Goal: Information Seeking & Learning: Understand process/instructions

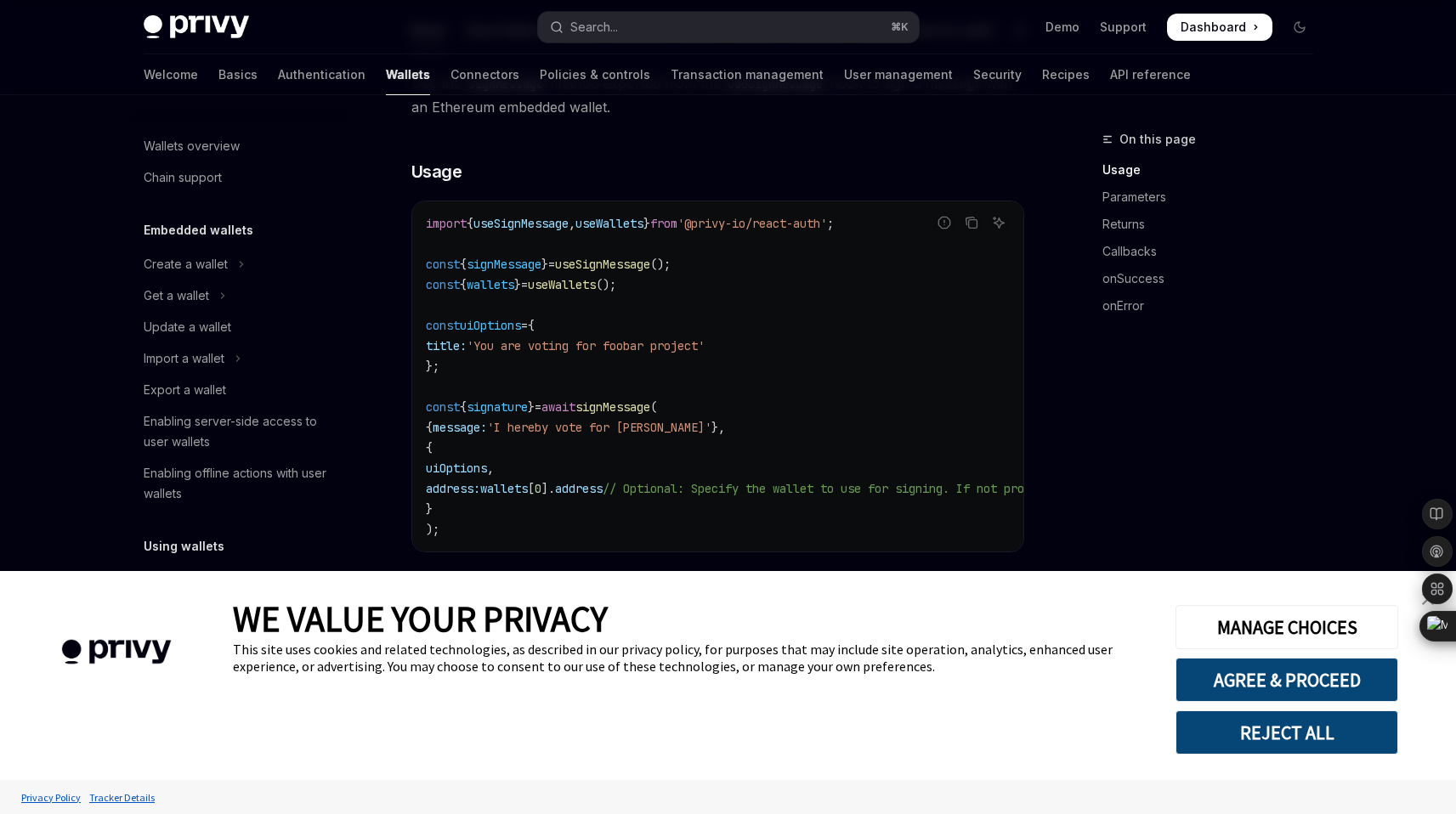
scroll to position [283, 0]
click at [1411, 597] on link "close banner" at bounding box center [1428, 599] width 34 height 34
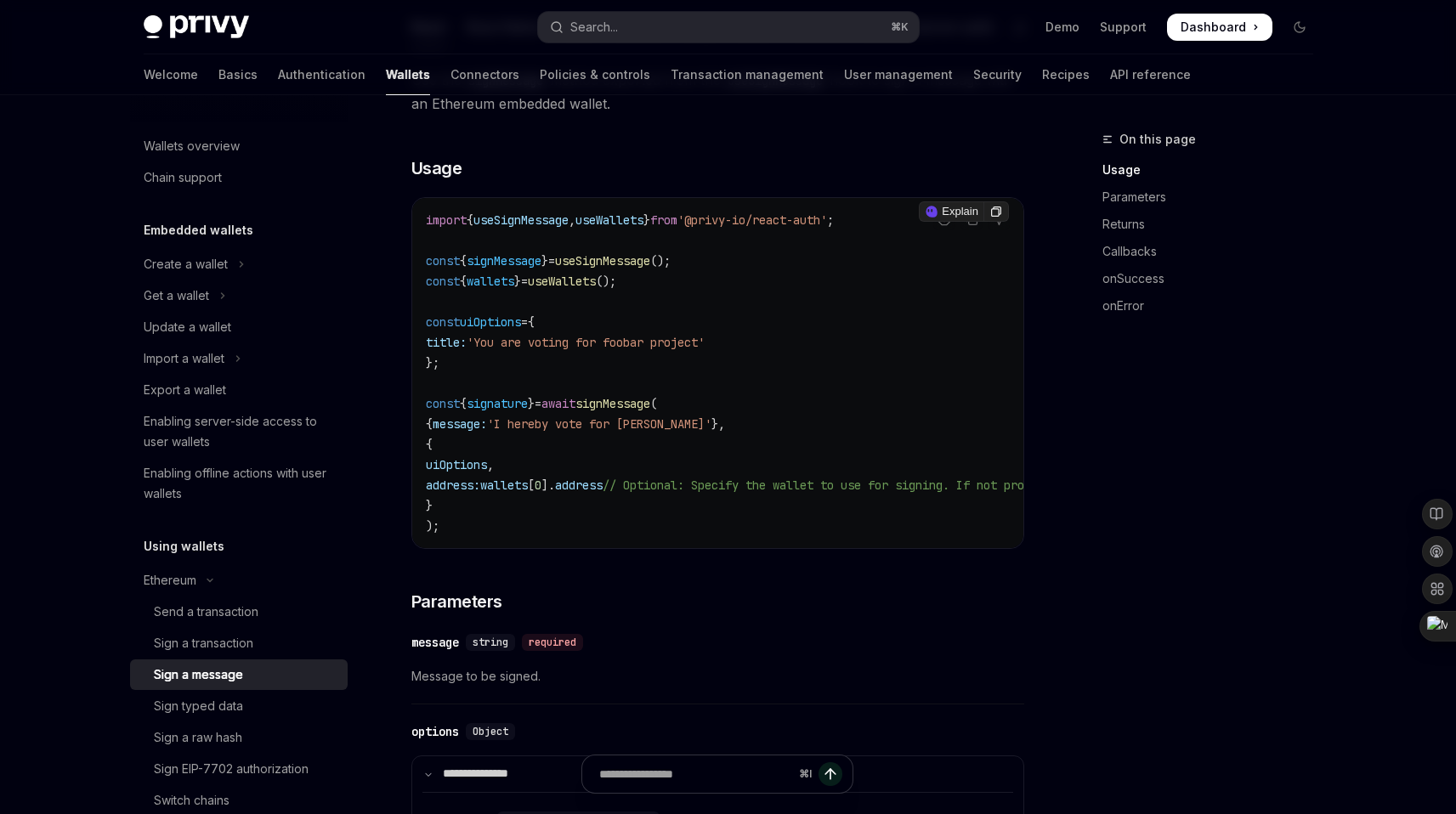
click at [563, 228] on span "useSignMessage" at bounding box center [521, 220] width 96 height 15
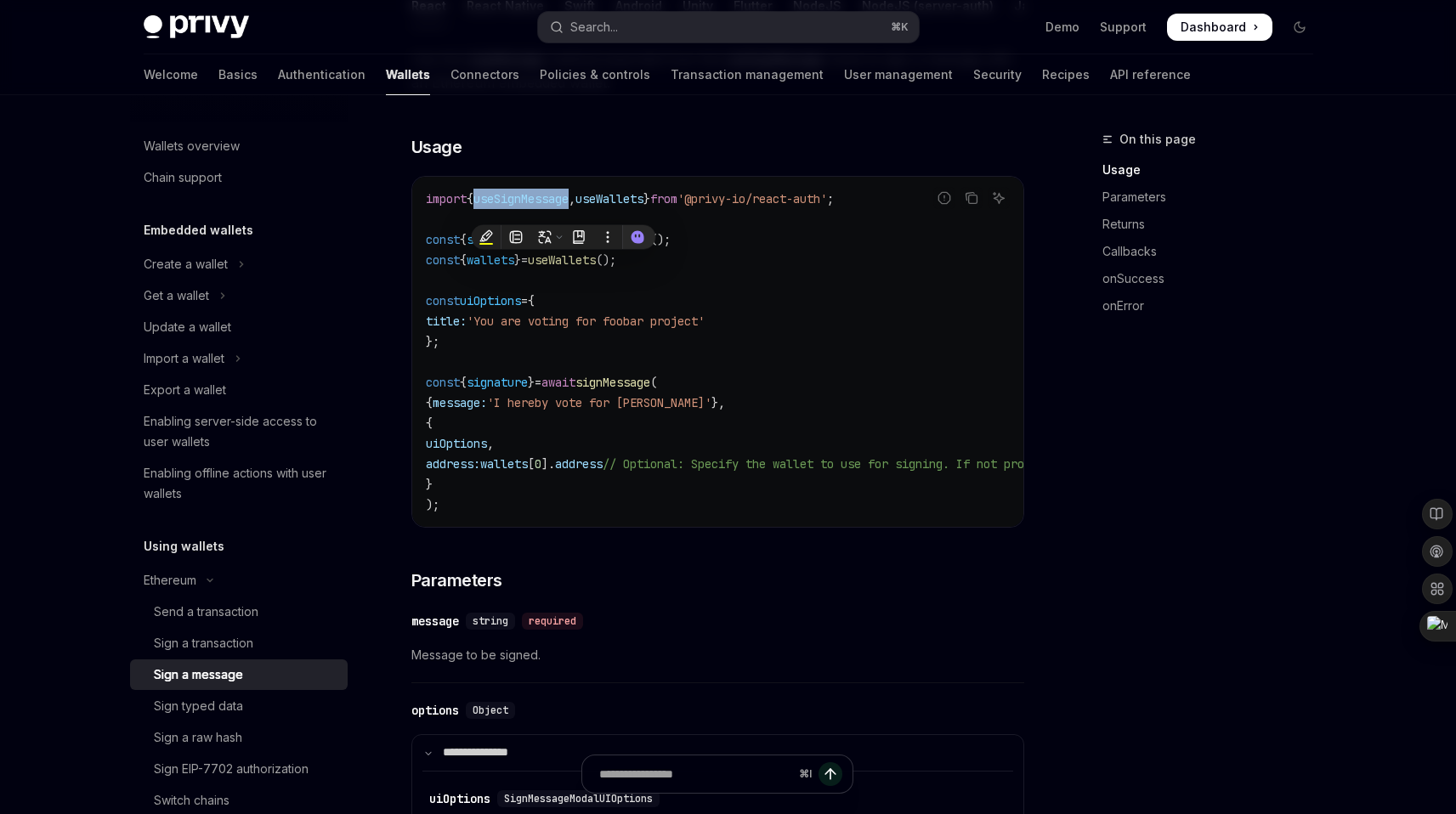
scroll to position [393, 0]
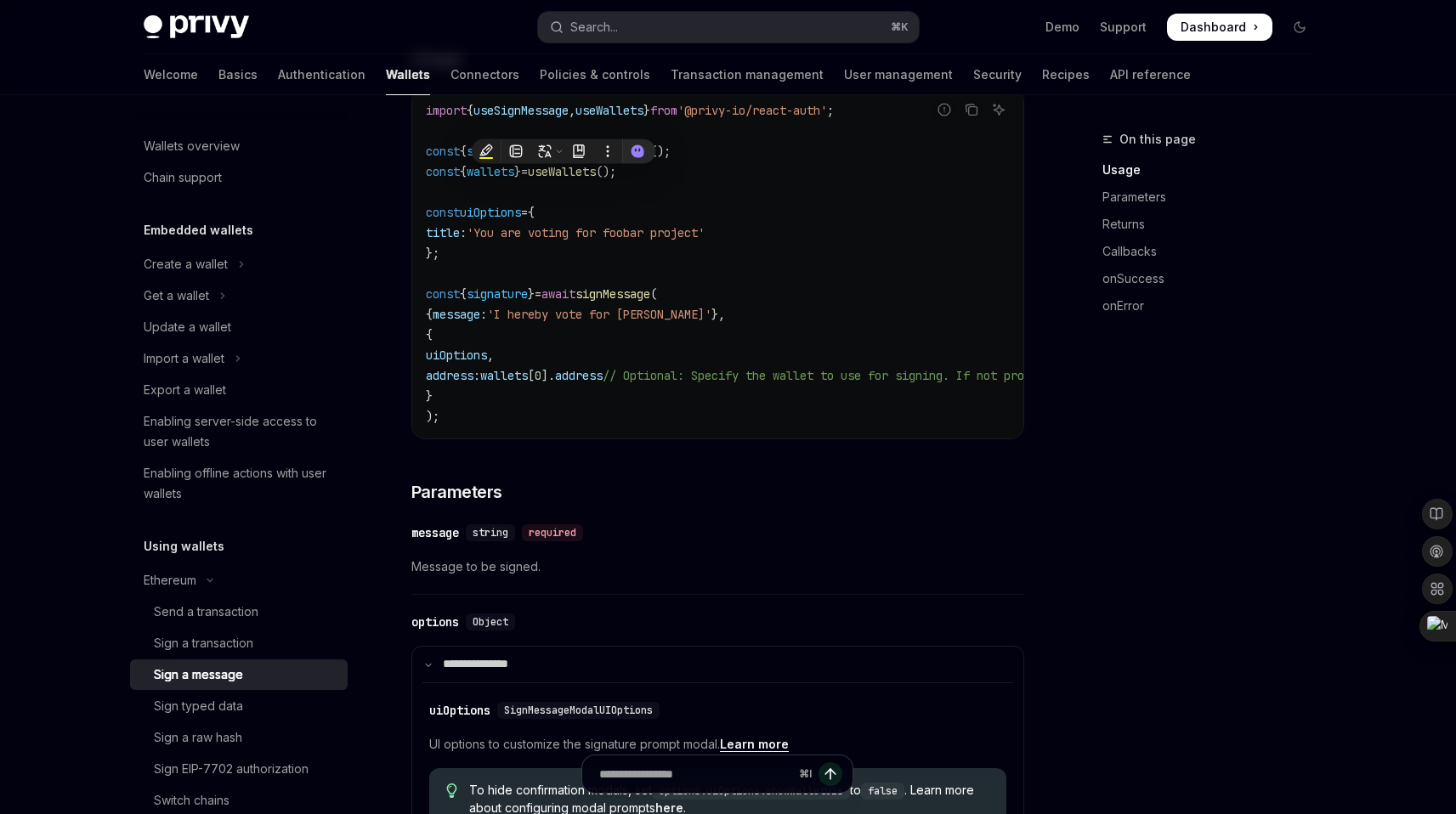
click at [600, 346] on code "import { useSignMessage , useWallets } from '@privy-io/react-auth' ; const { si…" at bounding box center [871, 264] width 891 height 326
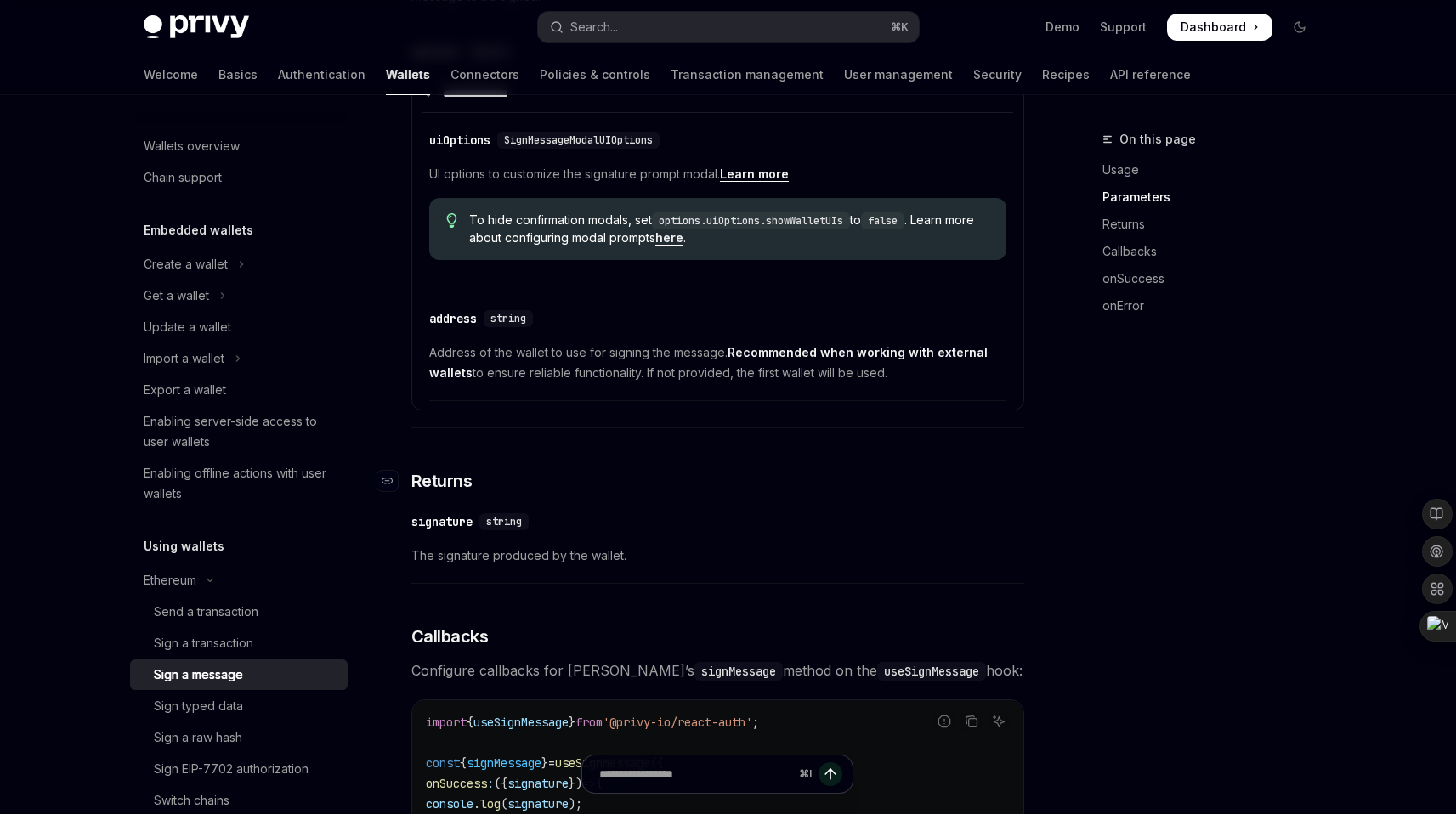
scroll to position [0, 0]
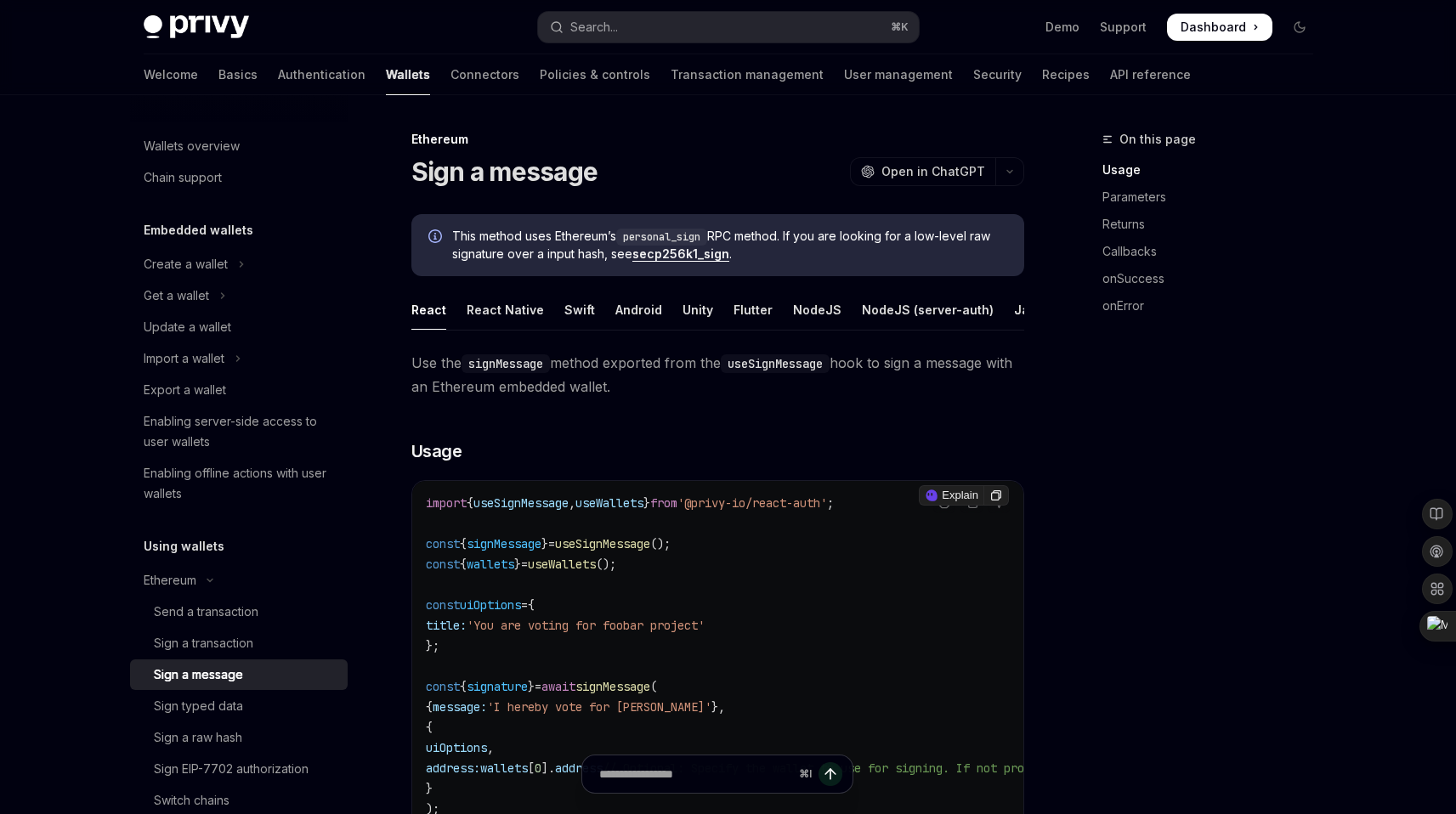
click at [623, 551] on span "useSignMessage" at bounding box center [603, 544] width 96 height 15
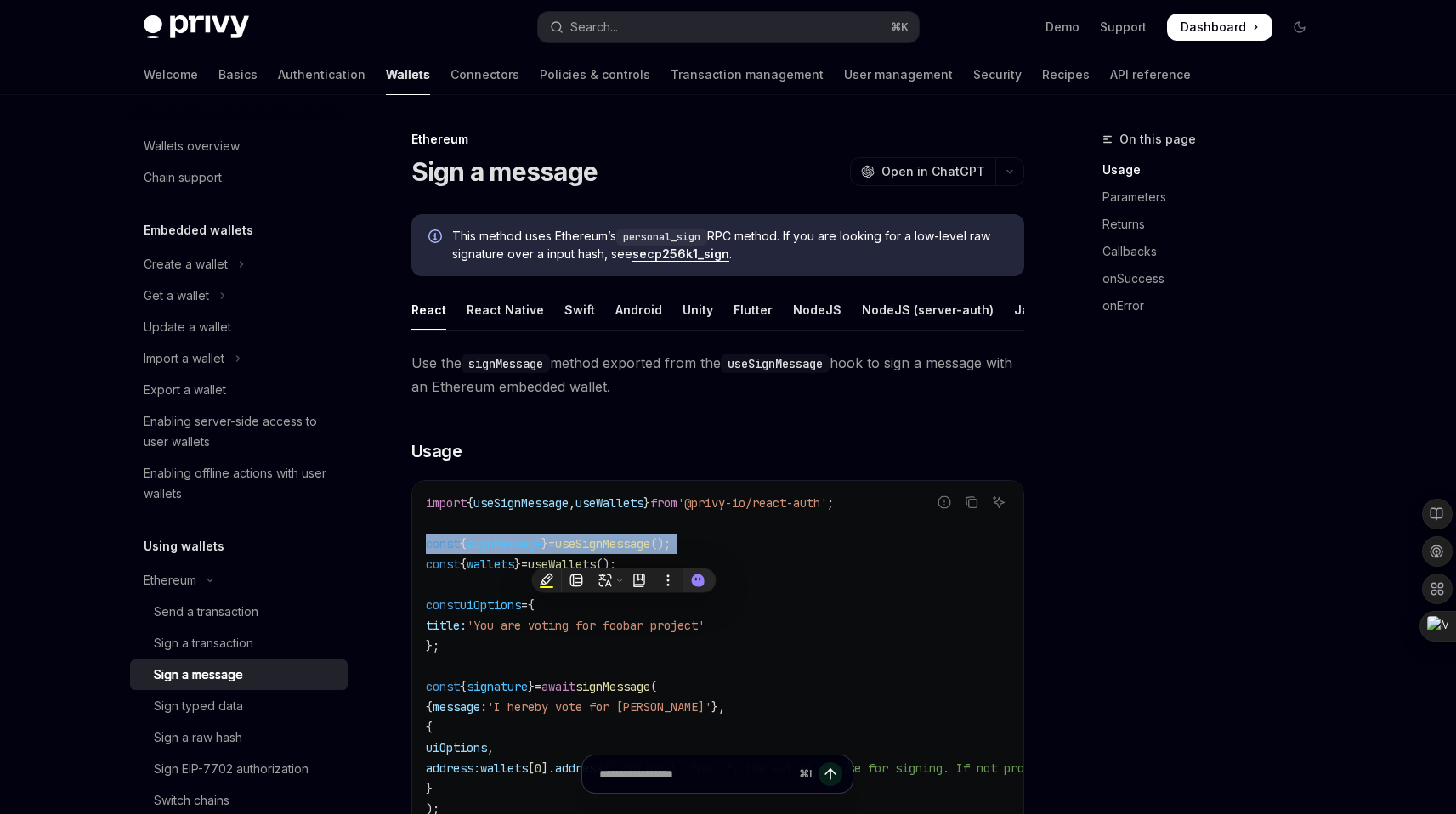
copy code "const { signMessage } = useSignMessage ();"
type textarea "*"
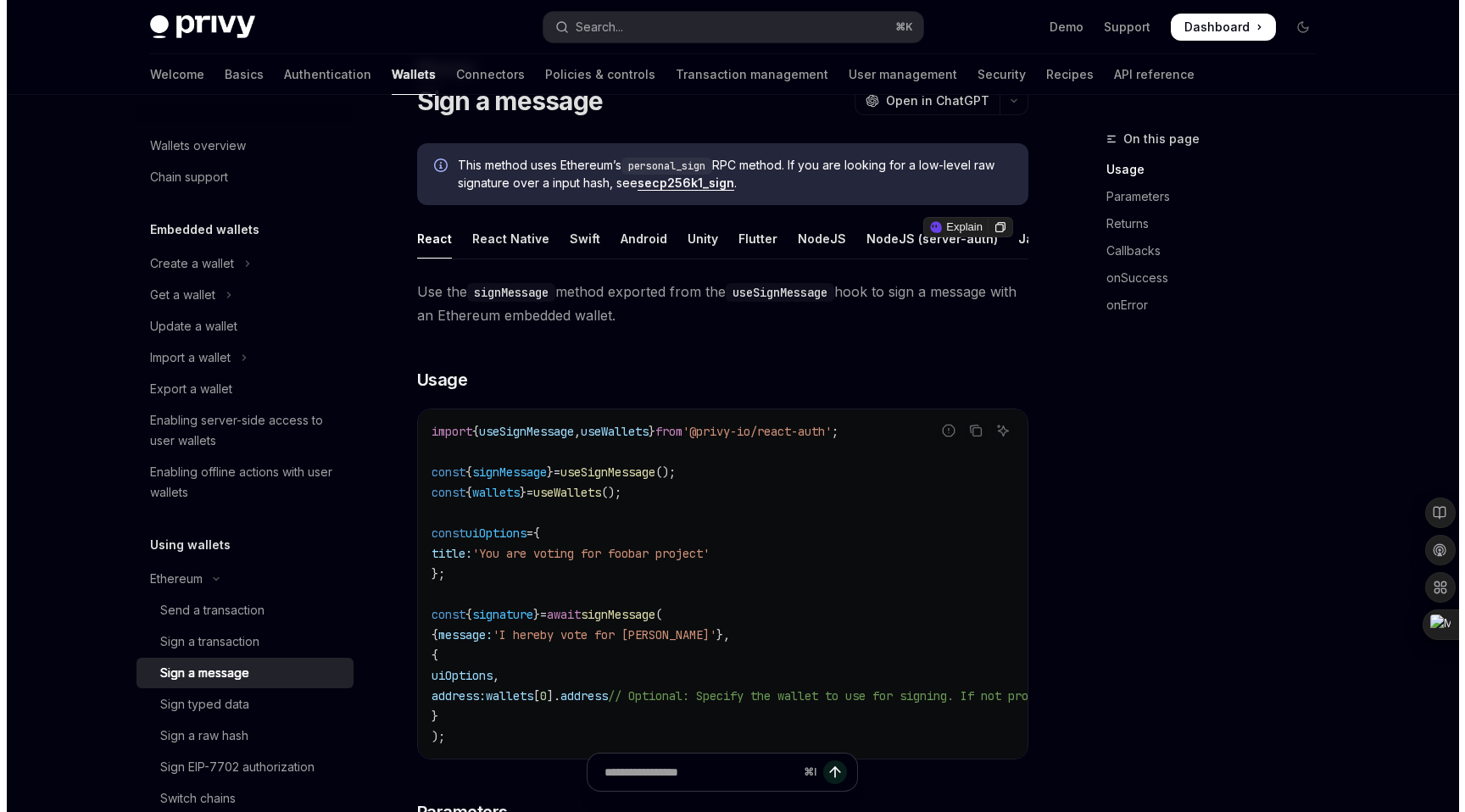
scroll to position [322, 0]
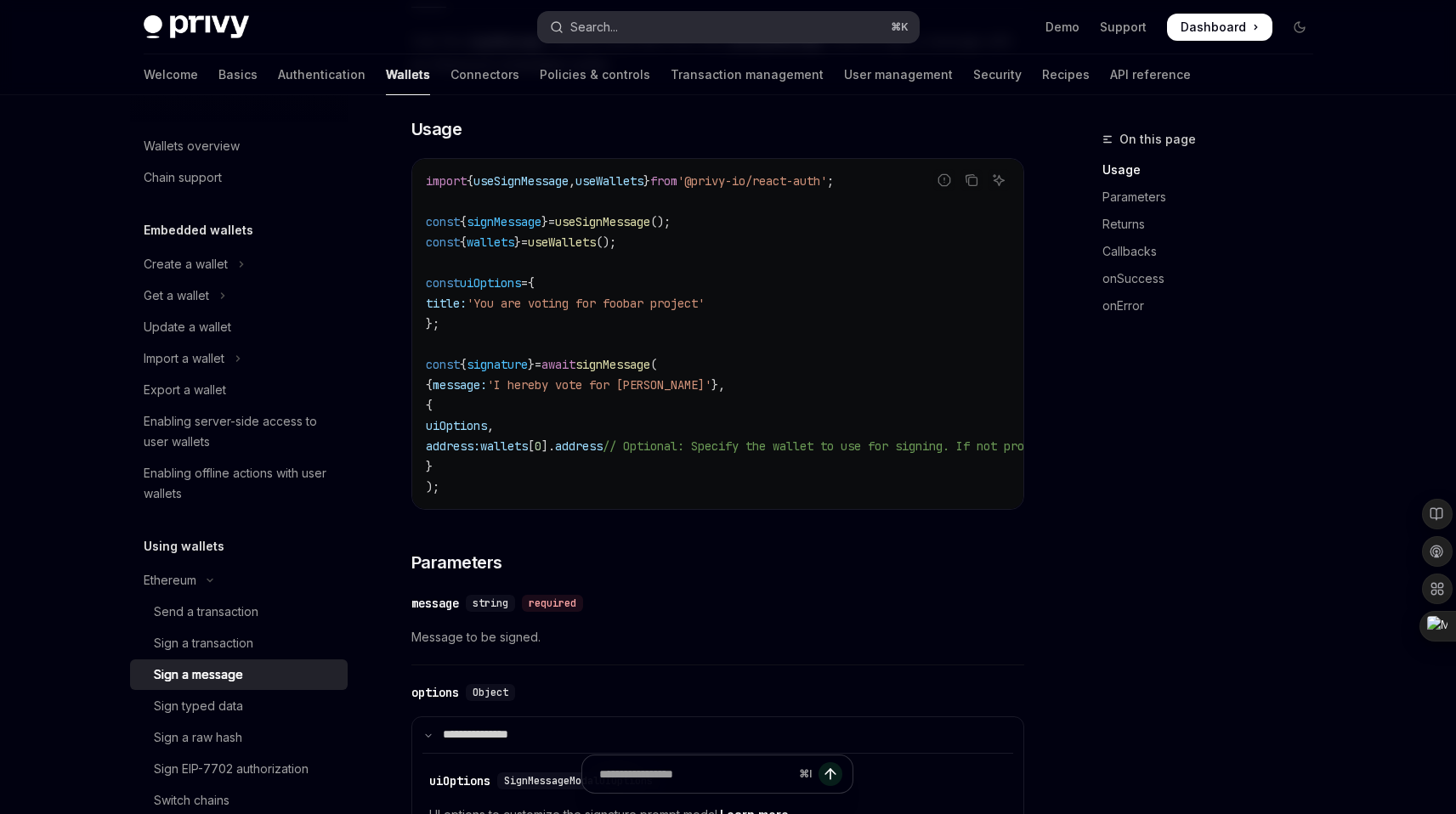
click at [741, 18] on button "Search... ⌘ K" at bounding box center [728, 27] width 381 height 31
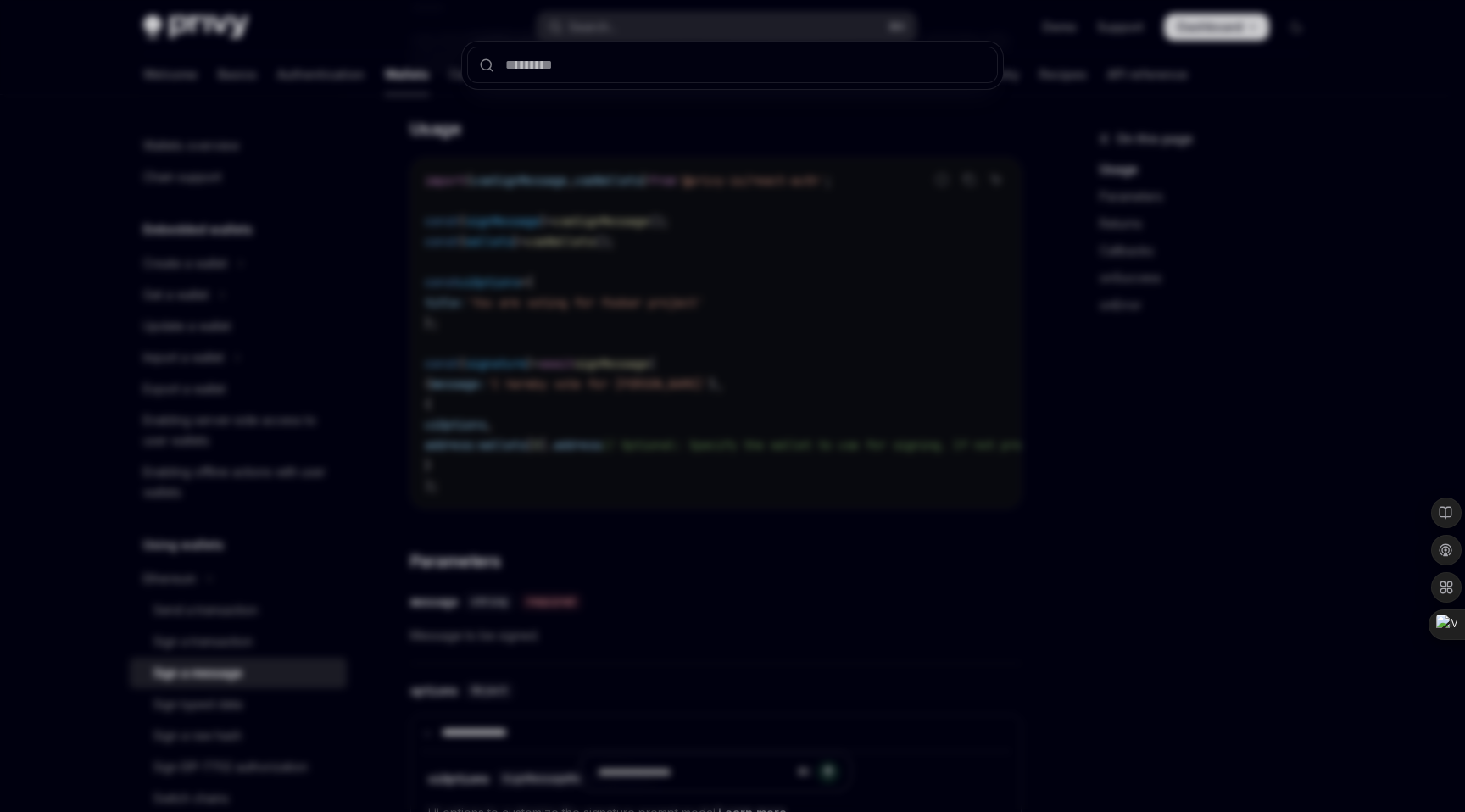
type input "**********"
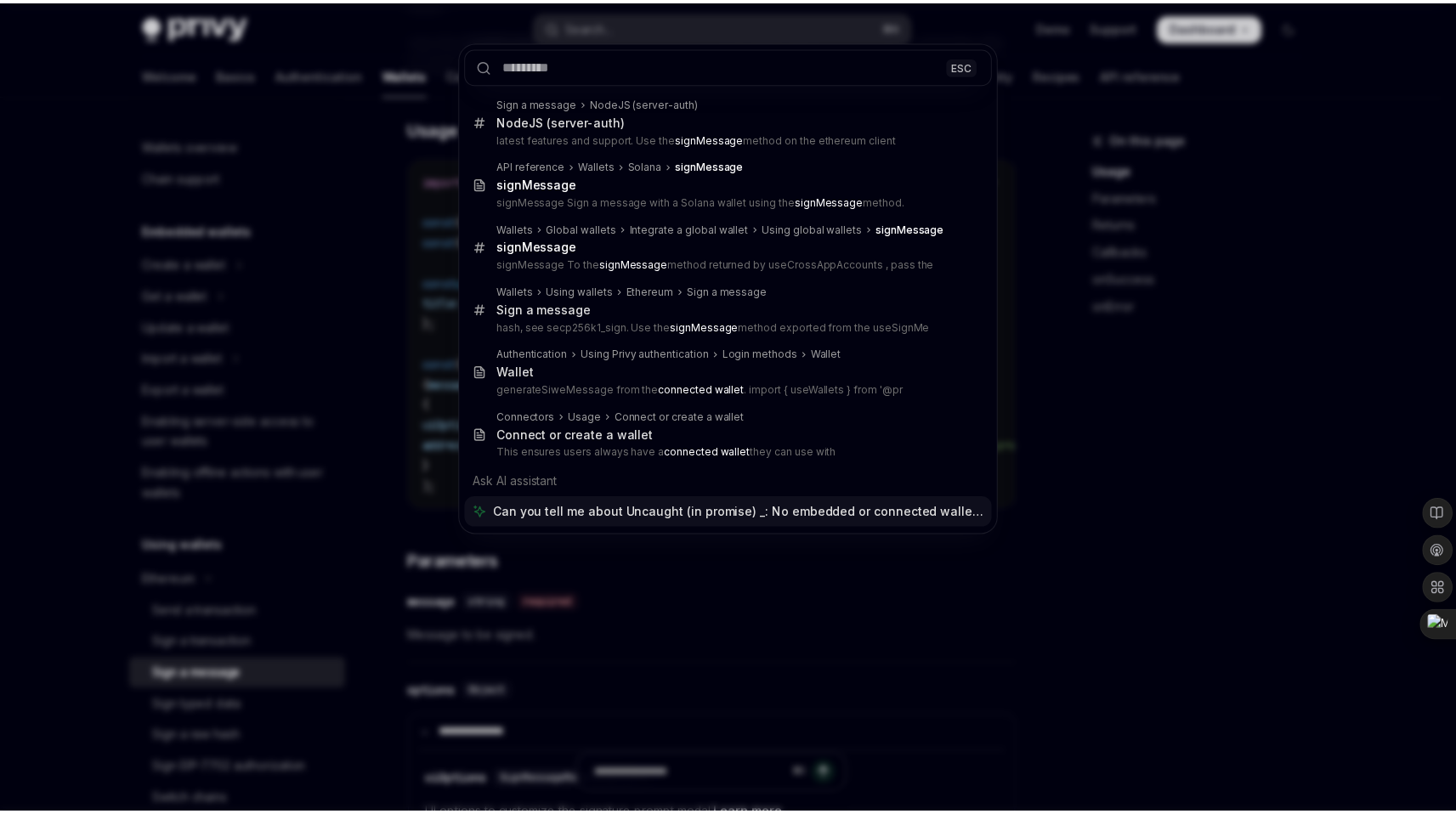
scroll to position [0, 0]
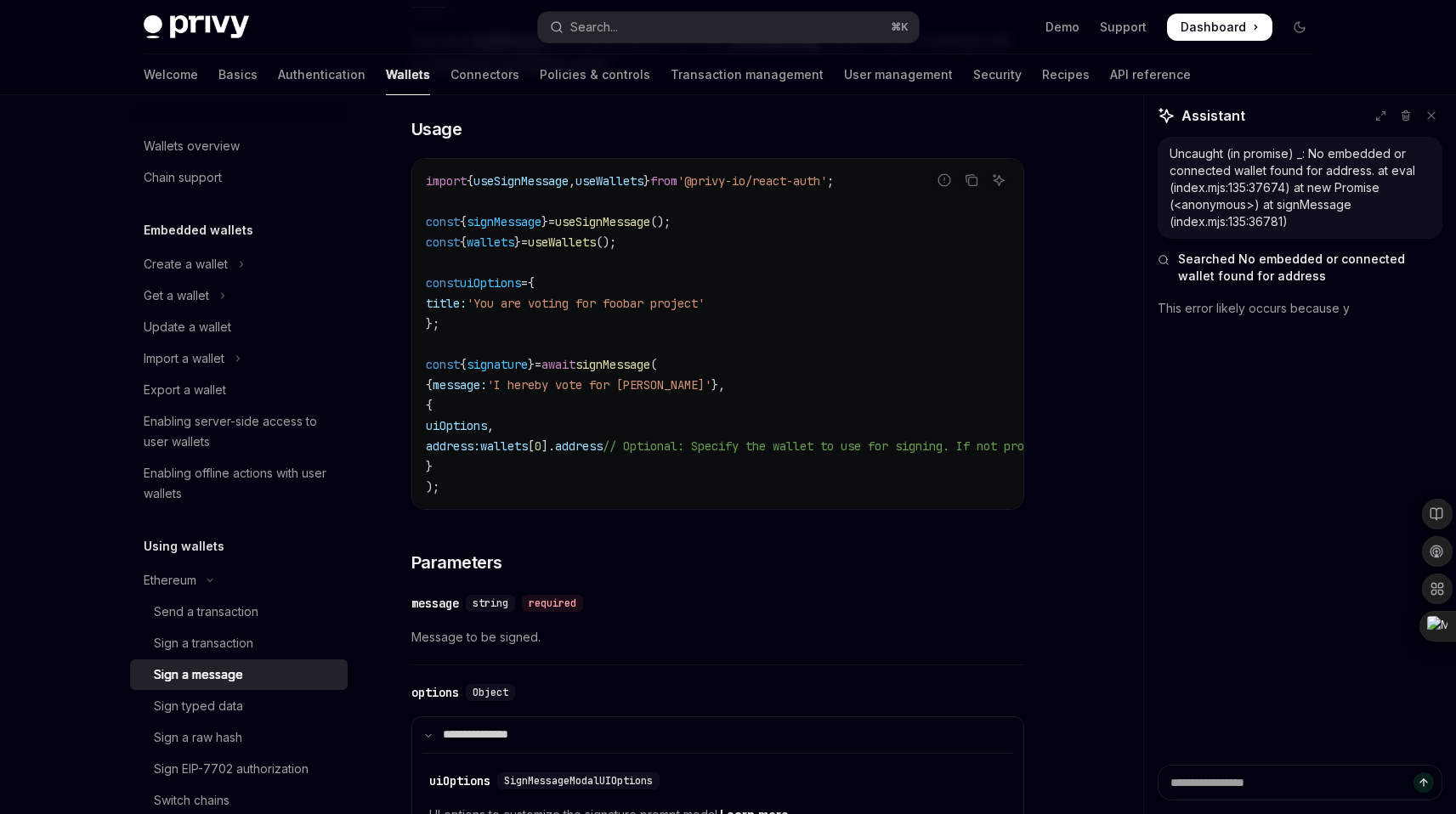
type textarea "*"
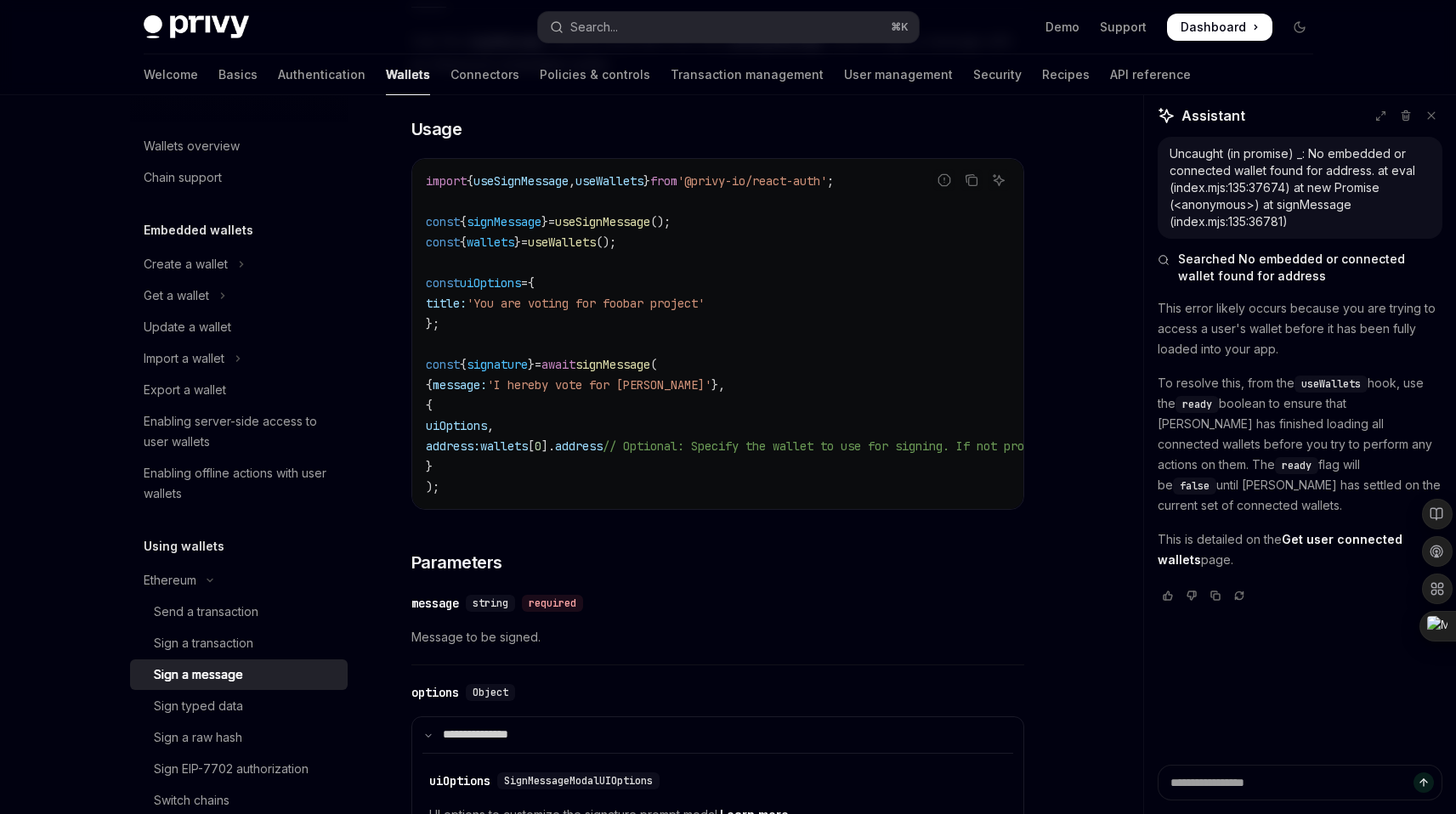
click at [1356, 445] on p "To resolve this, from the useWallets hook, use the ready boolean to ensure that…" at bounding box center [1299, 445] width 285 height 143
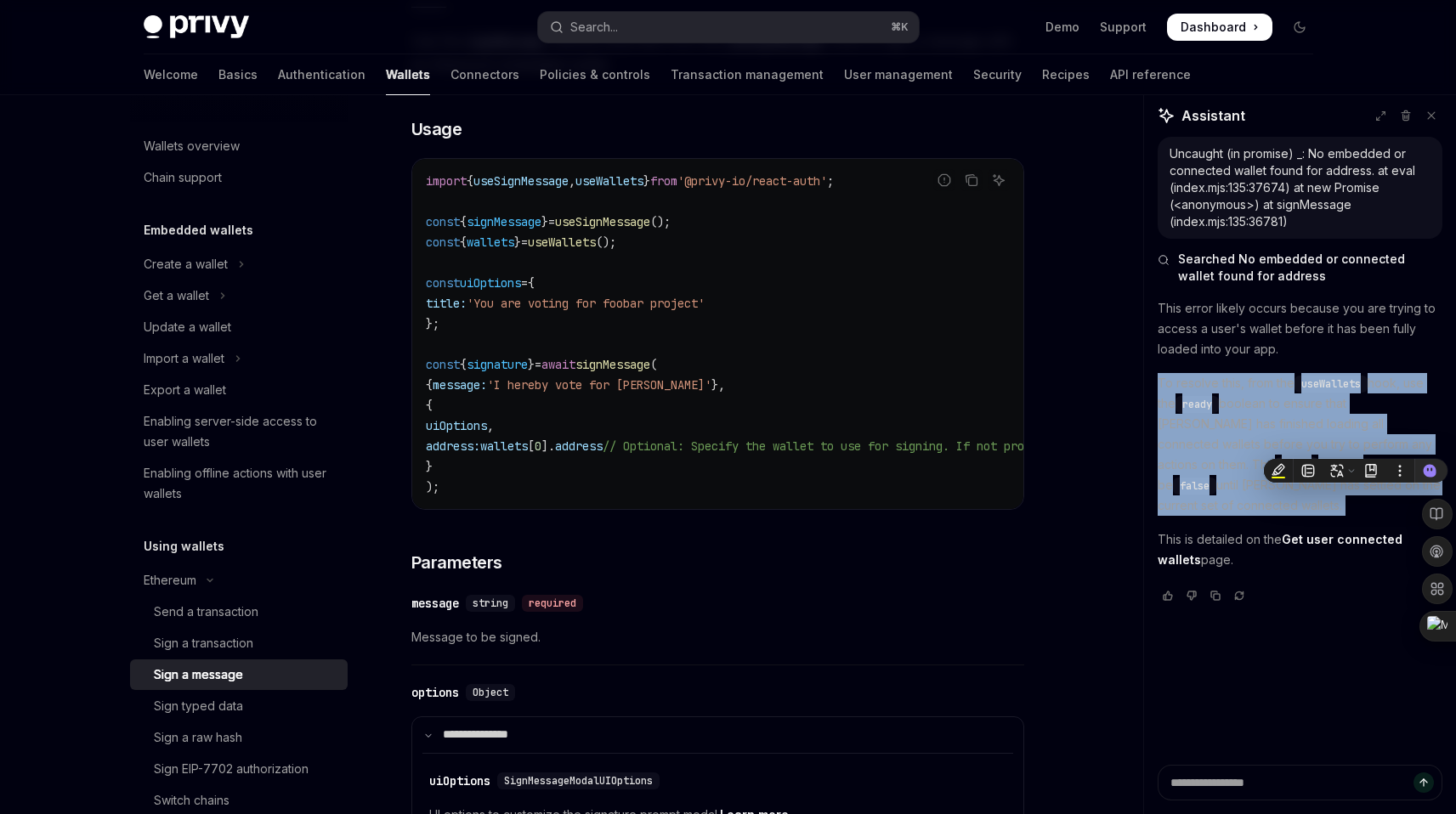
click at [1356, 445] on p "To resolve this, from the useWallets hook, use the ready boolean to ensure that…" at bounding box center [1299, 445] width 285 height 143
click at [1278, 441] on p "To resolve this, from the useWallets hook, use the ready boolean to ensure that…" at bounding box center [1299, 445] width 285 height 143
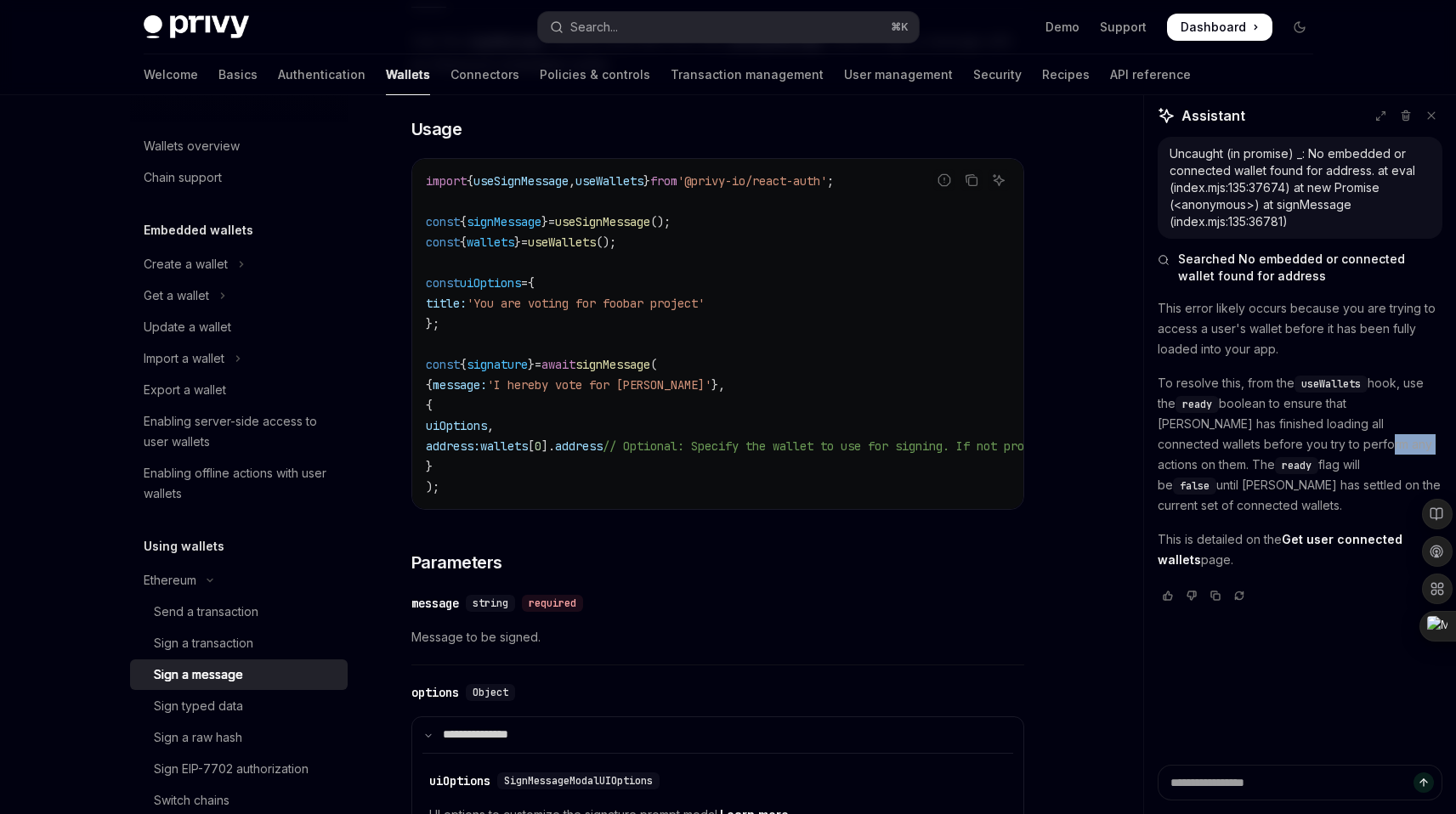
click at [1278, 441] on p "To resolve this, from the useWallets hook, use the ready boolean to ensure that…" at bounding box center [1299, 445] width 285 height 143
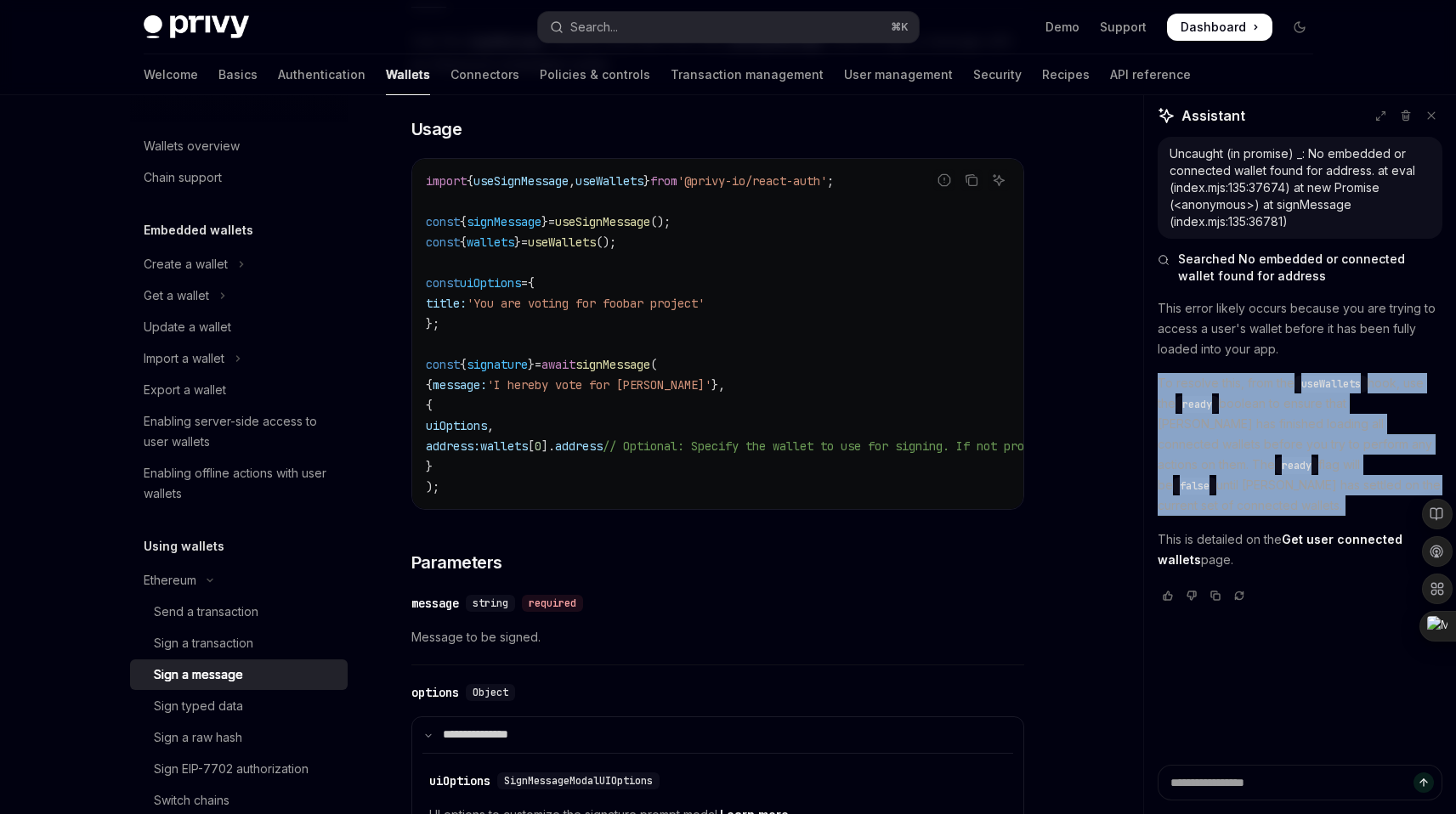
click at [1278, 441] on p "To resolve this, from the useWallets hook, use the ready boolean to ensure that…" at bounding box center [1299, 445] width 285 height 143
click at [1250, 414] on p "To resolve this, from the useWallets hook, use the ready boolean to ensure that…" at bounding box center [1299, 445] width 285 height 143
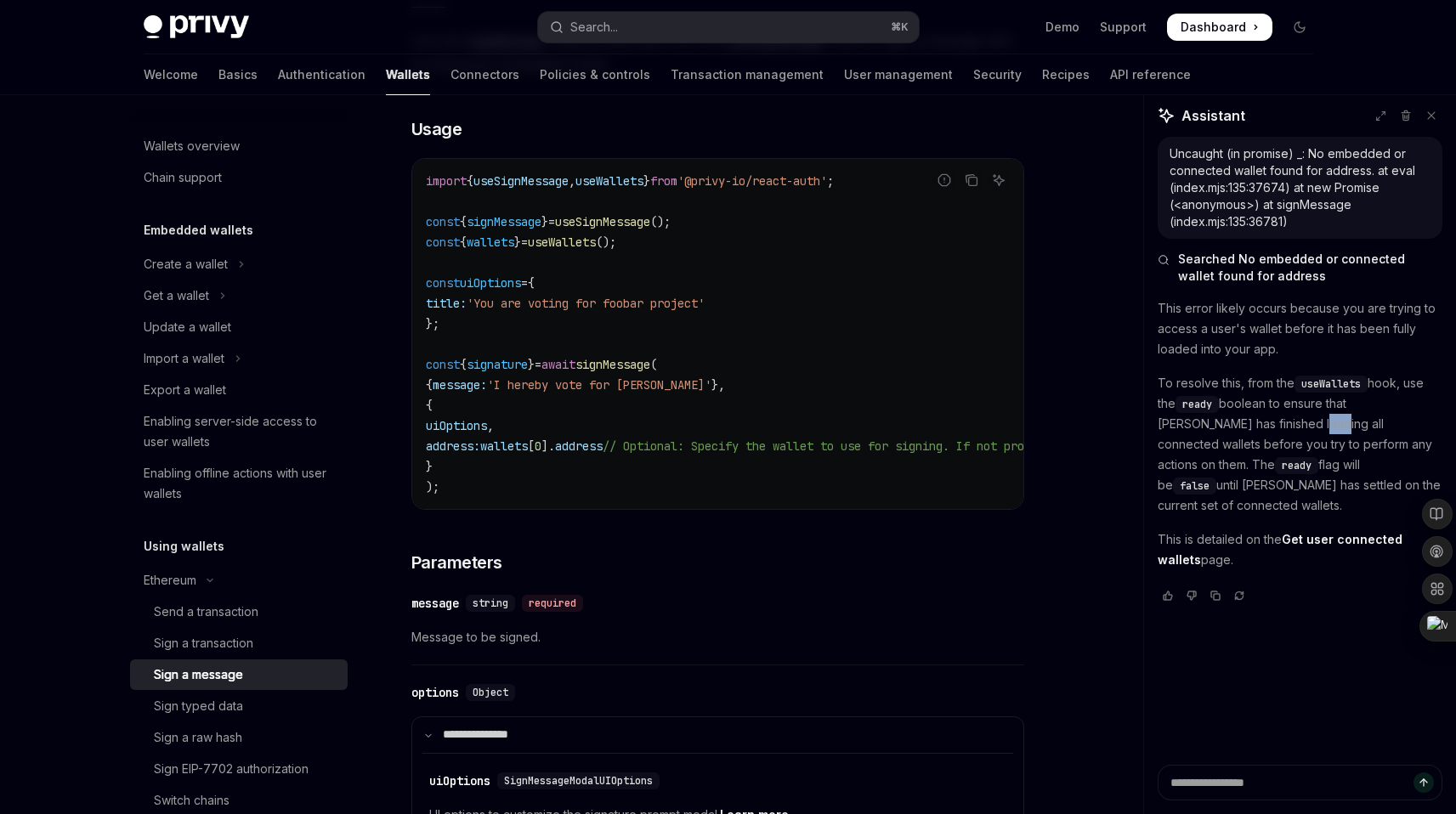
click at [1250, 414] on p "To resolve this, from the useWallets hook, use the ready boolean to ensure that…" at bounding box center [1299, 445] width 285 height 143
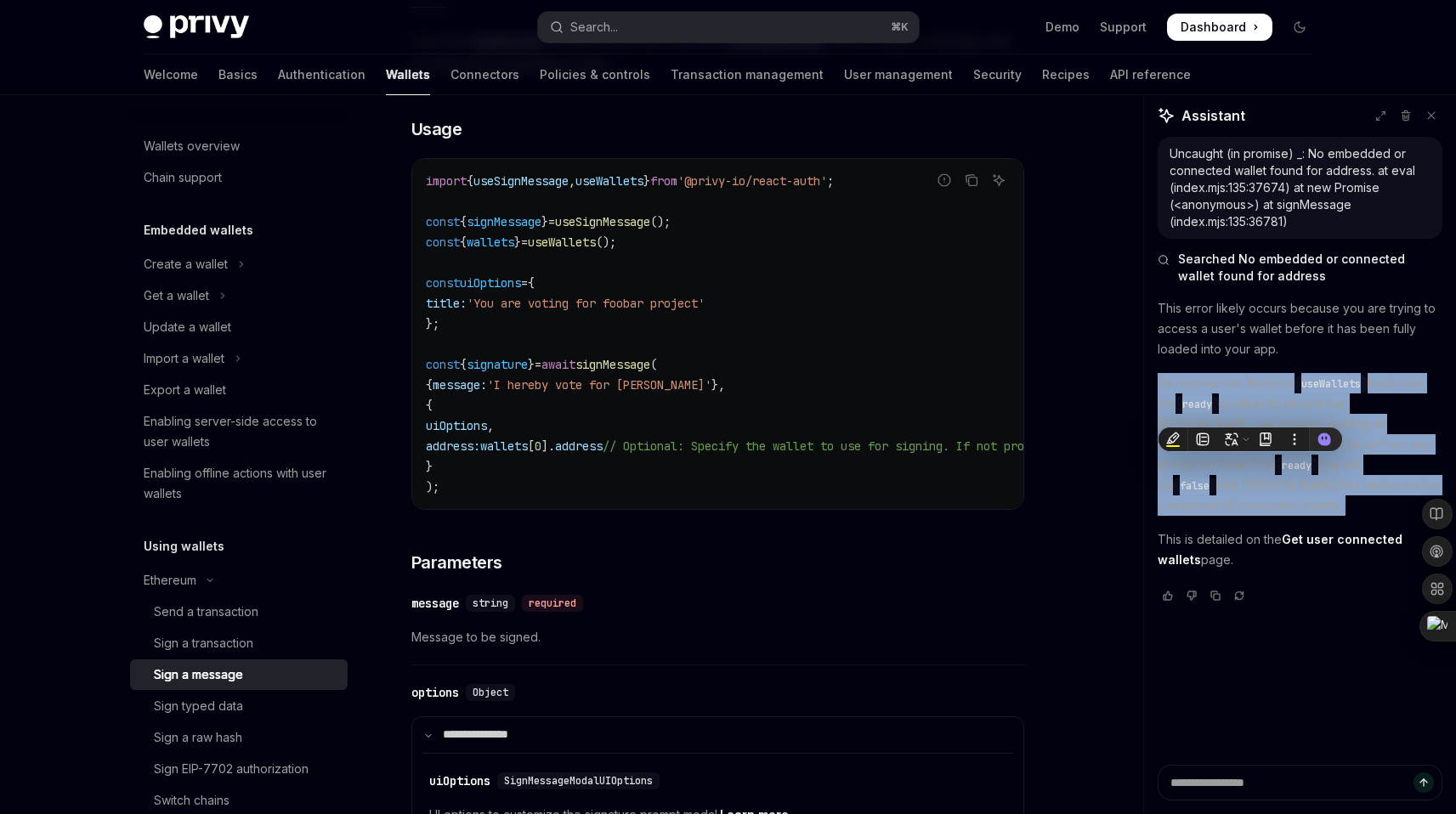
click at [1250, 414] on p "To resolve this, from the useWallets hook, use the ready boolean to ensure that…" at bounding box center [1299, 445] width 285 height 143
click at [1178, 389] on p "To resolve this, from the useWallets hook, use the ready boolean to ensure that…" at bounding box center [1299, 445] width 285 height 143
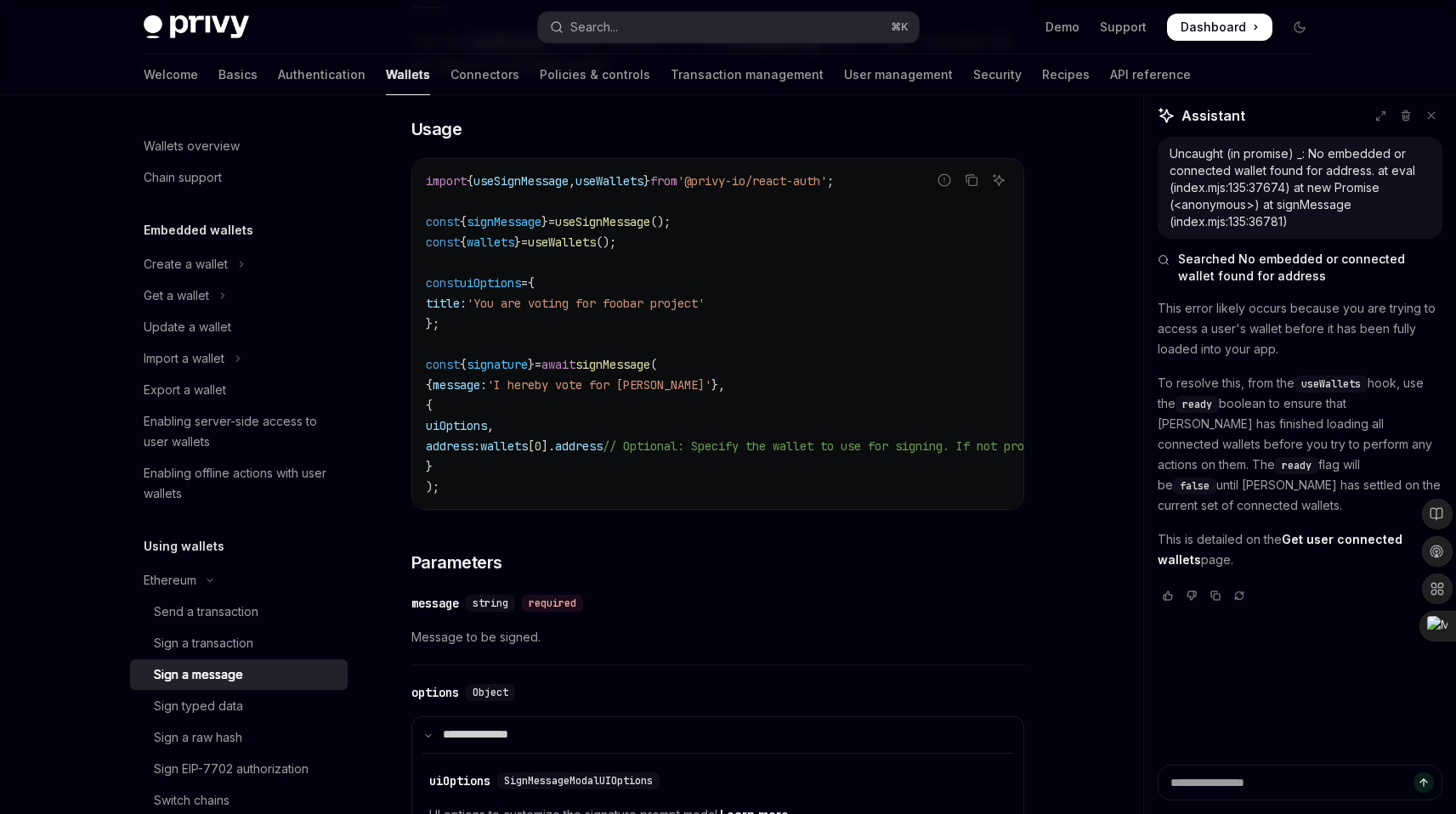
scroll to position [325, 0]
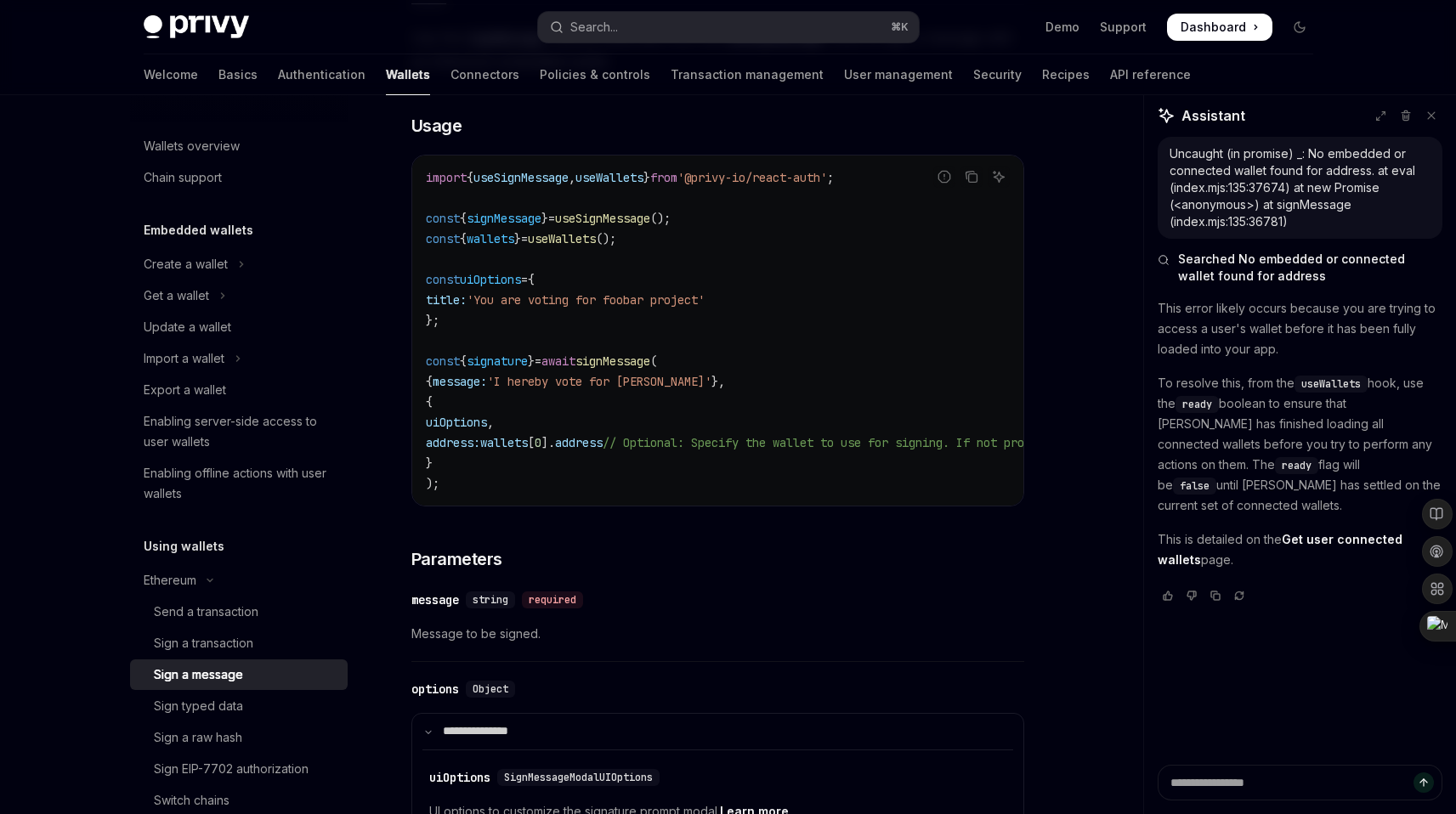
click at [1172, 396] on p "To resolve this, from the useWallets hook, use the ready boolean to ensure that…" at bounding box center [1299, 445] width 285 height 143
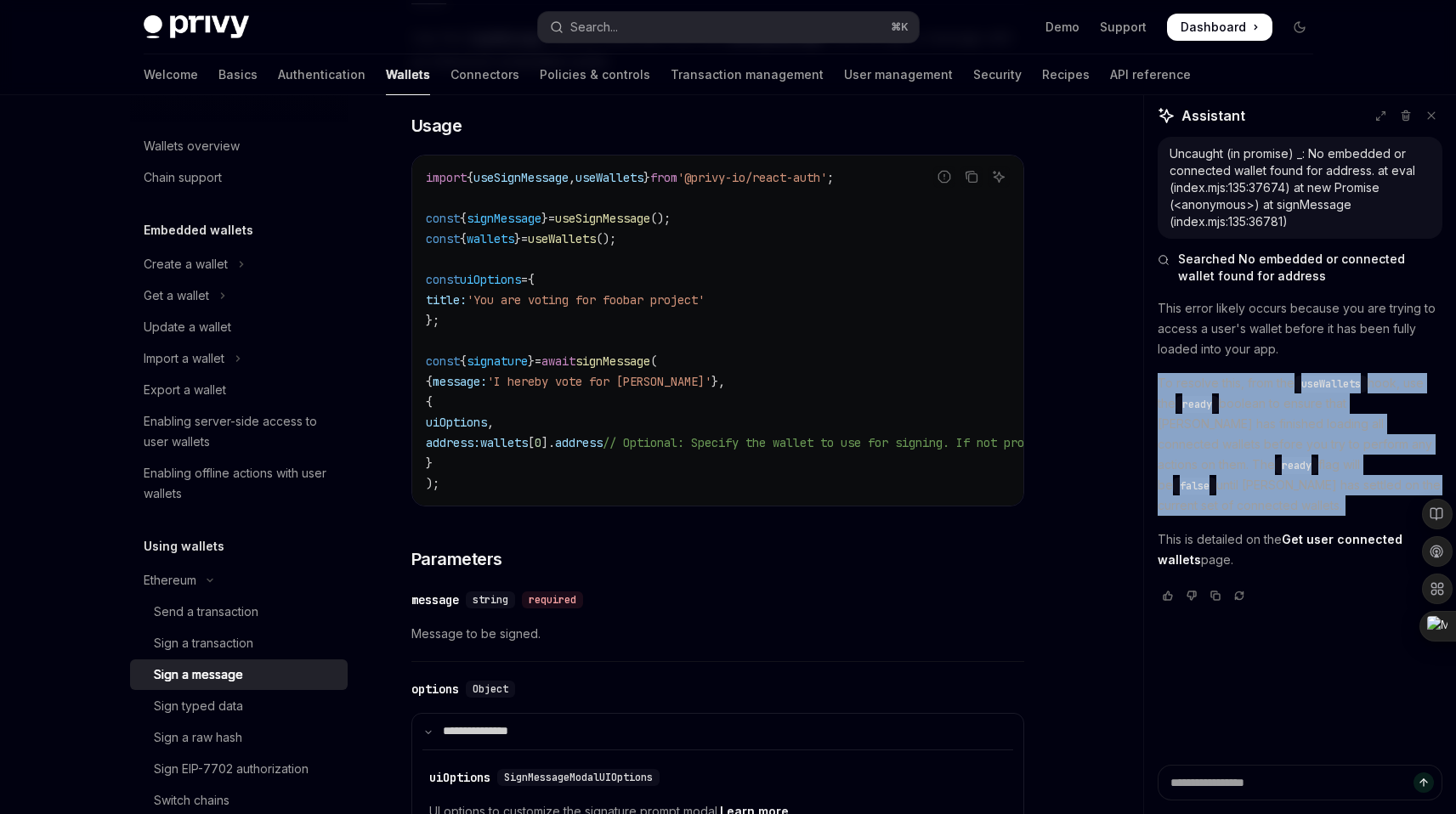
click at [1172, 396] on p "To resolve this, from the useWallets hook, use the ready boolean to ensure that…" at bounding box center [1299, 445] width 285 height 143
click at [1263, 399] on p "To resolve this, from the useWallets hook, use the ready boolean to ensure that…" at bounding box center [1299, 445] width 285 height 143
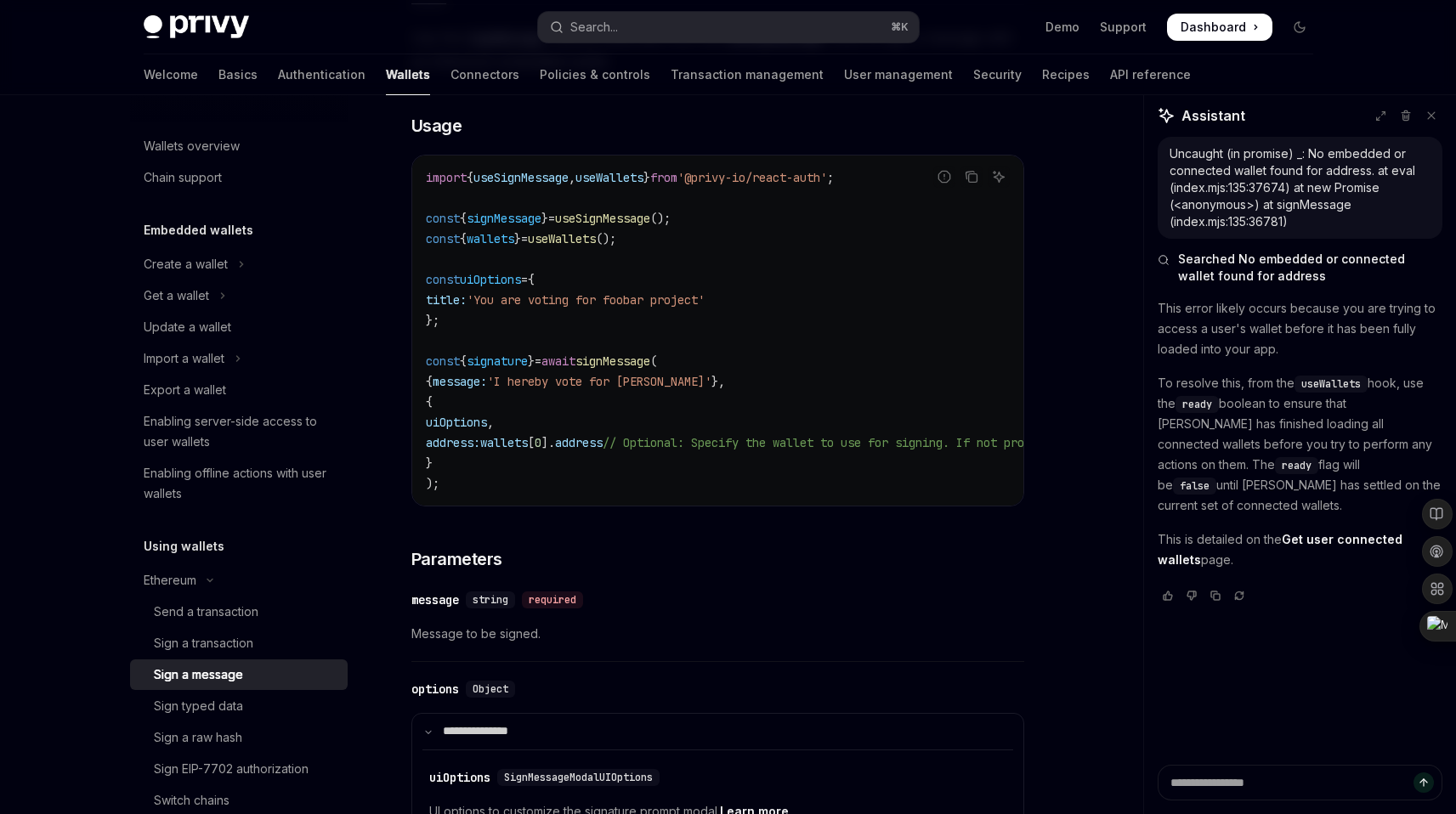
click at [1287, 449] on p "To resolve this, from the useWallets hook, use the ready boolean to ensure that…" at bounding box center [1299, 445] width 285 height 143
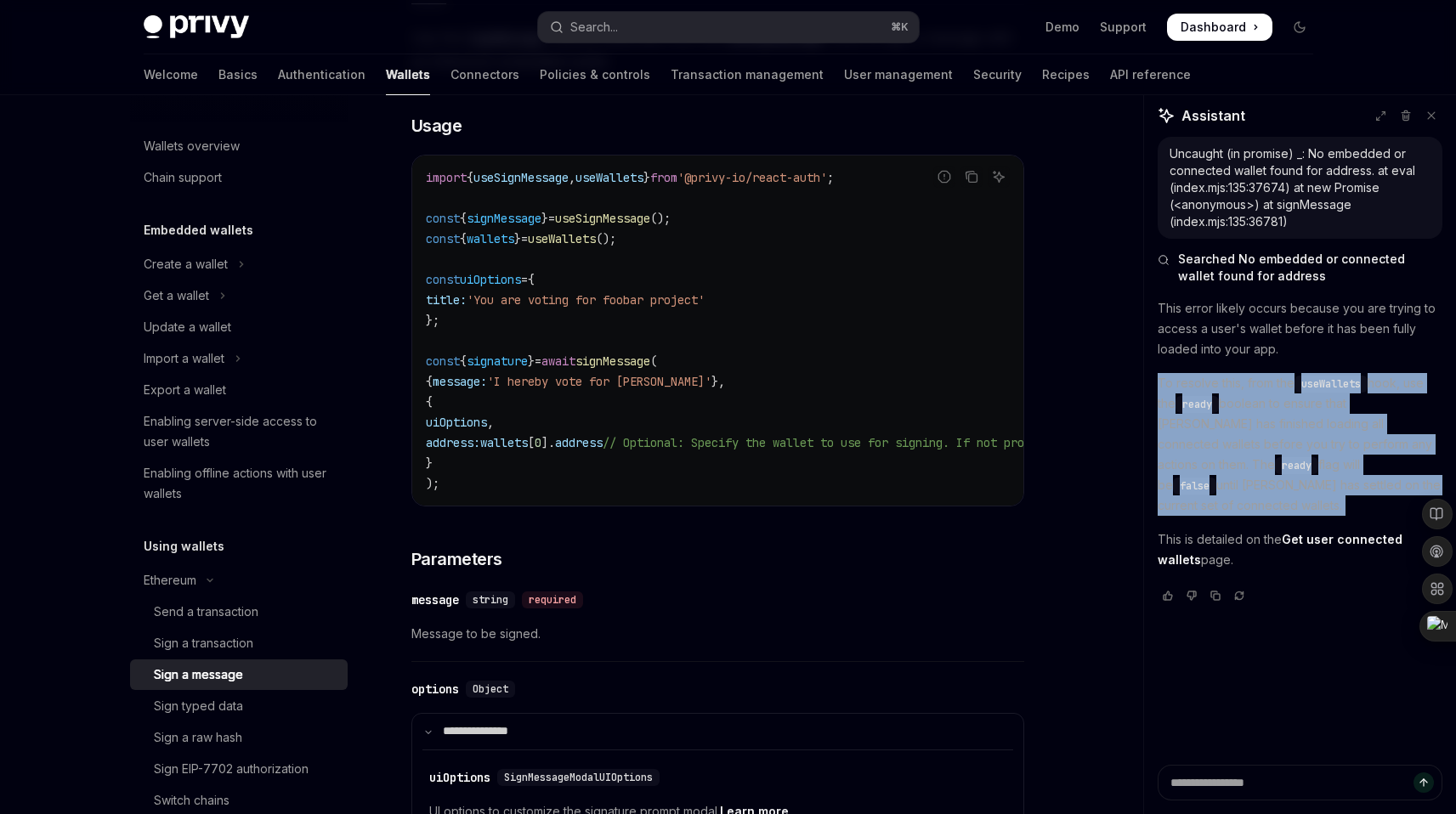
click at [1287, 449] on p "To resolve this, from the useWallets hook, use the ready boolean to ensure that…" at bounding box center [1299, 445] width 285 height 143
click at [1239, 404] on p "To resolve this, from the useWallets hook, use the ready boolean to ensure that…" at bounding box center [1299, 445] width 285 height 143
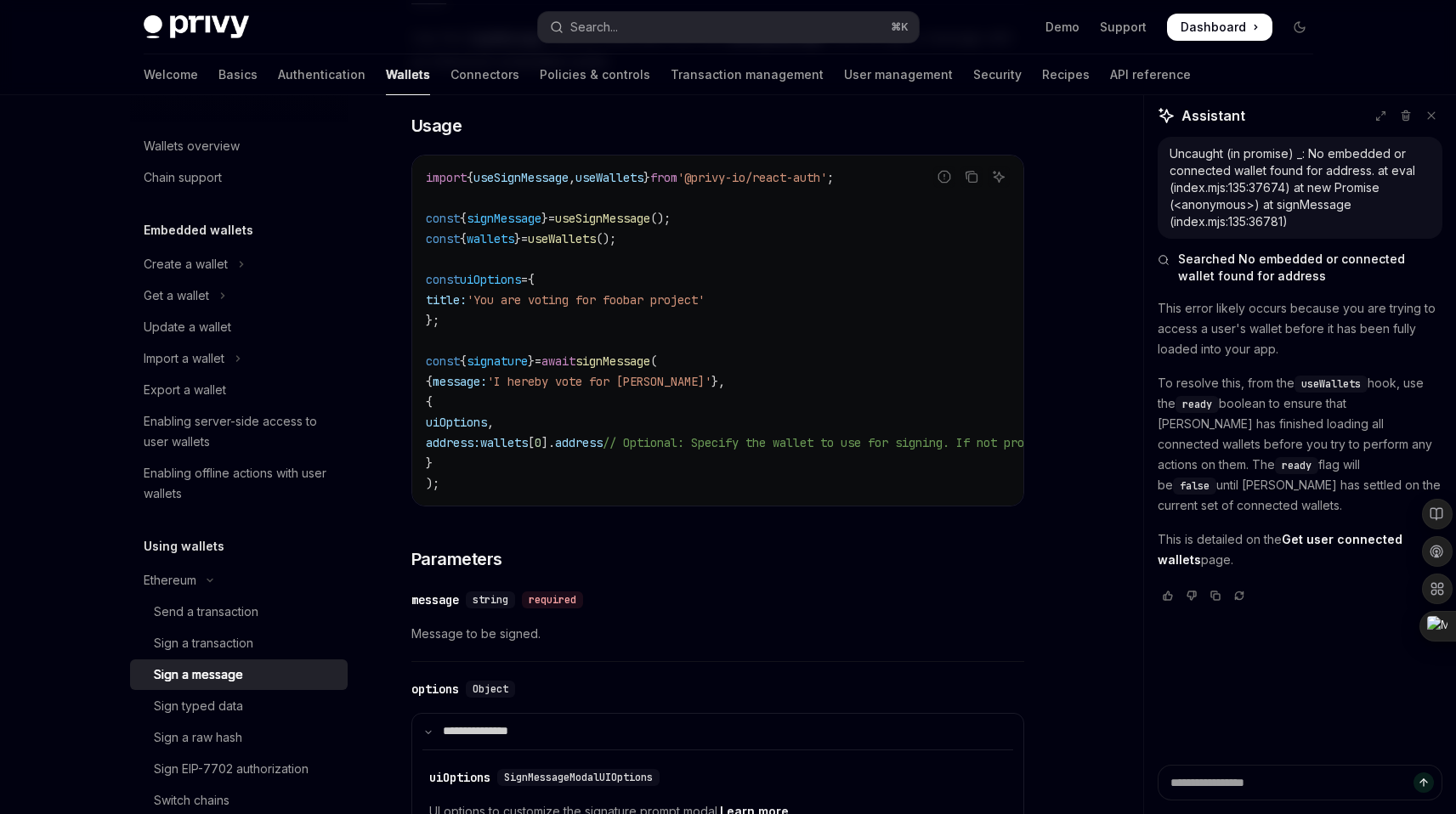
click at [1281, 542] on p "This is detailed on the Get user connected wallets page." at bounding box center [1299, 550] width 285 height 41
click at [1358, 471] on p "To resolve this, from the useWallets hook, use the ready boolean to ensure that…" at bounding box center [1299, 445] width 285 height 143
click at [1314, 532] on link "Get user connected wallets" at bounding box center [1279, 550] width 245 height 36
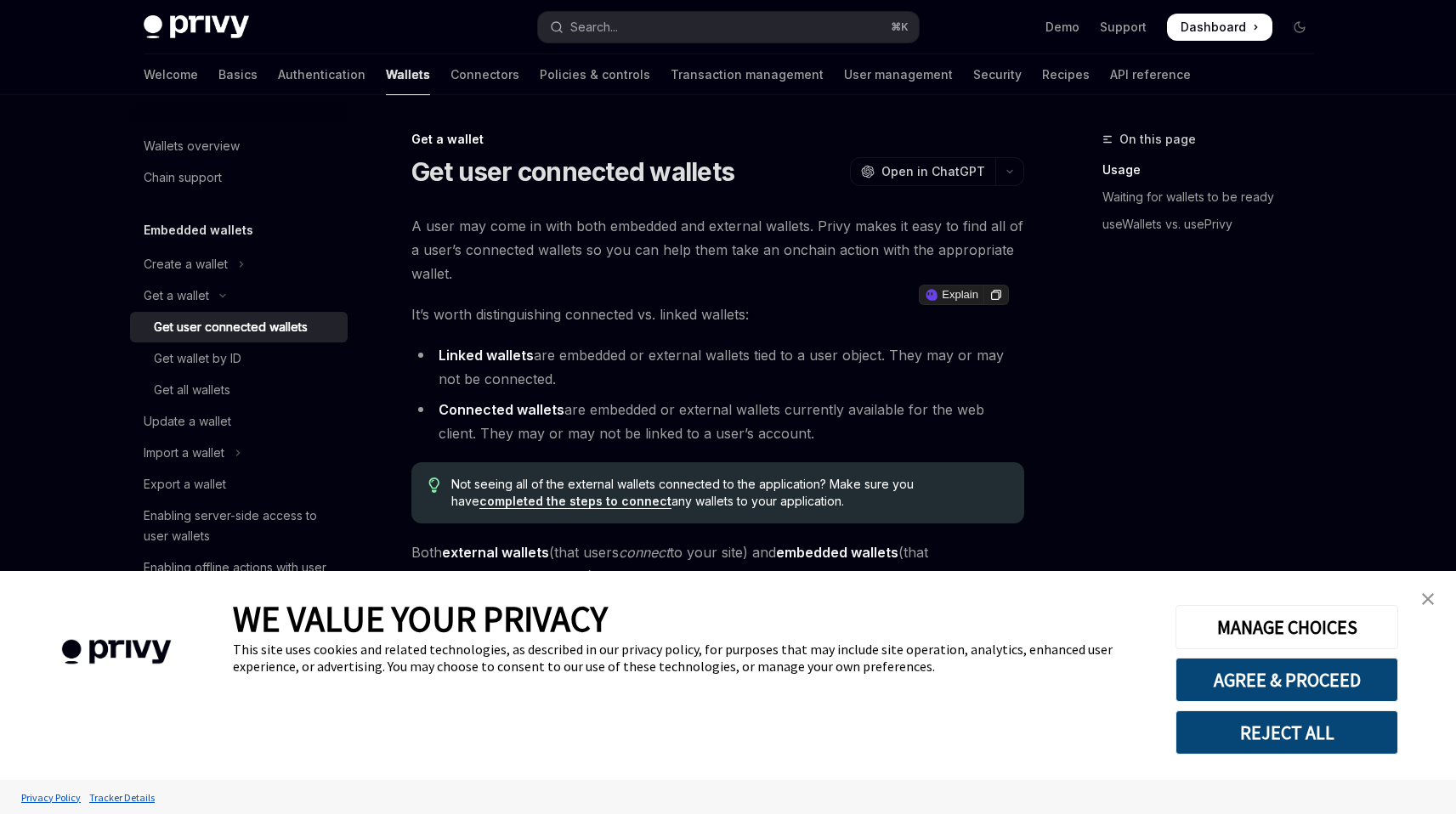
scroll to position [627, 0]
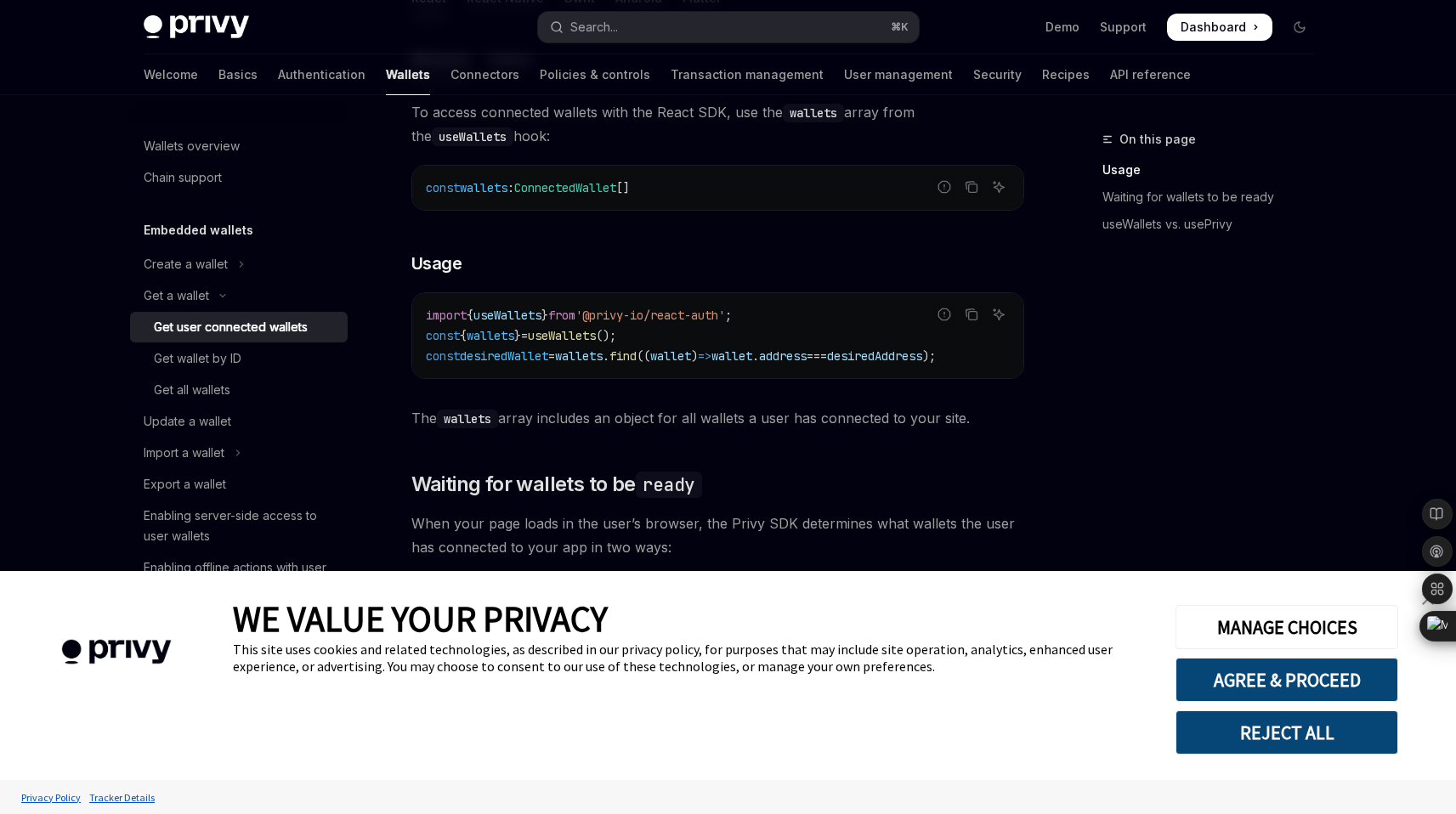
click at [1418, 604] on link "close banner" at bounding box center [1428, 599] width 34 height 34
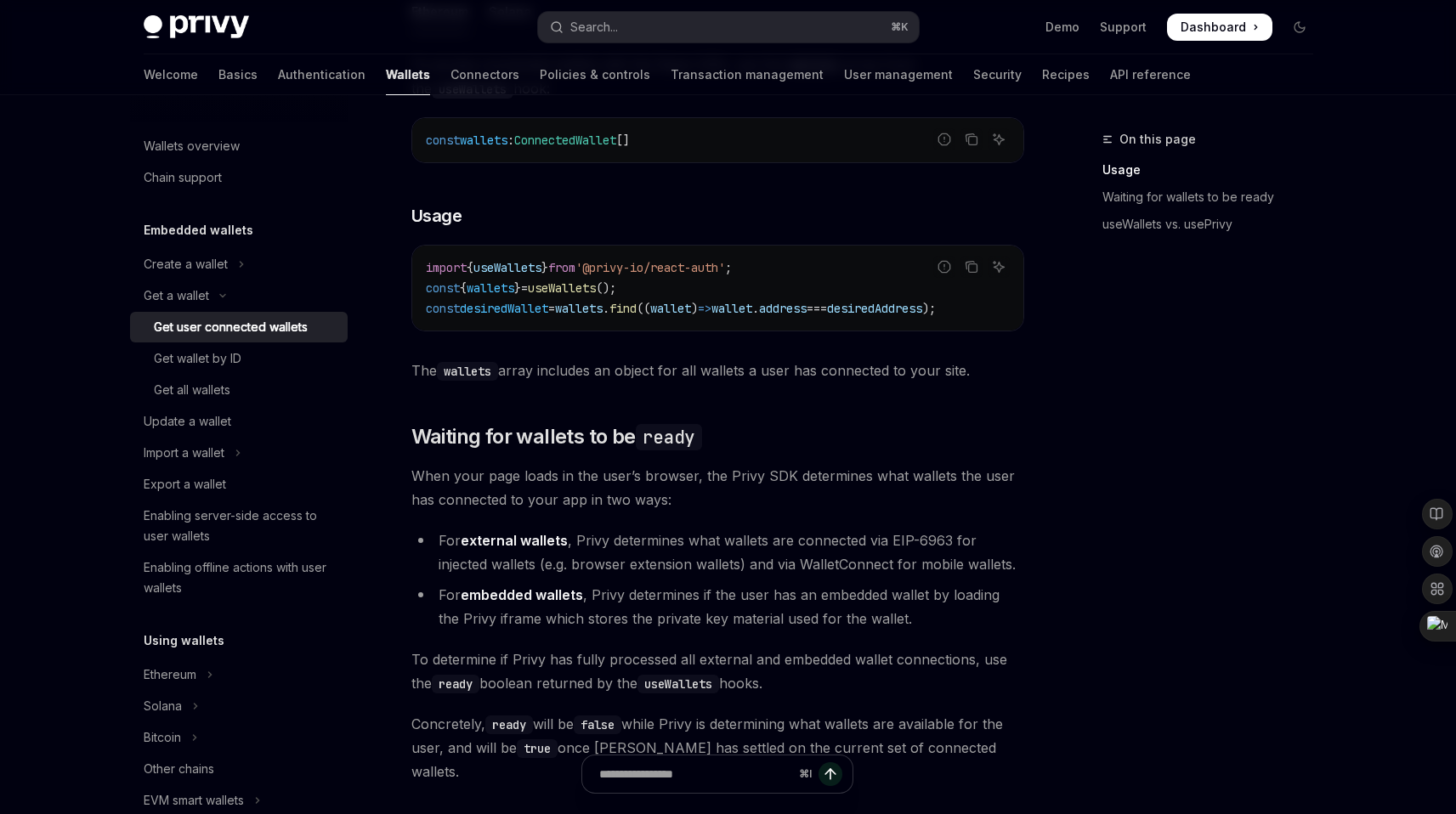
scroll to position [679, 0]
